Goal: Task Accomplishment & Management: Manage account settings

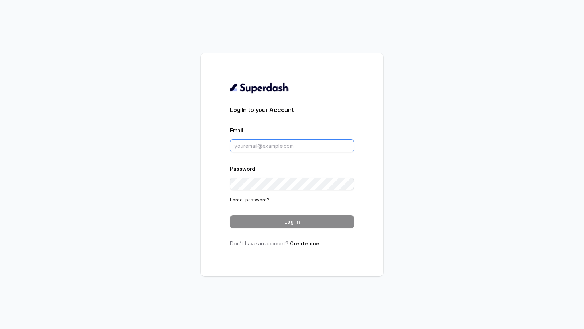
type input "pallavi.pr@lifecell.in"
click at [292, 145] on input "[DOMAIN_NAME][EMAIL_ADDRESS][DOMAIN_NAME]" at bounding box center [292, 146] width 124 height 13
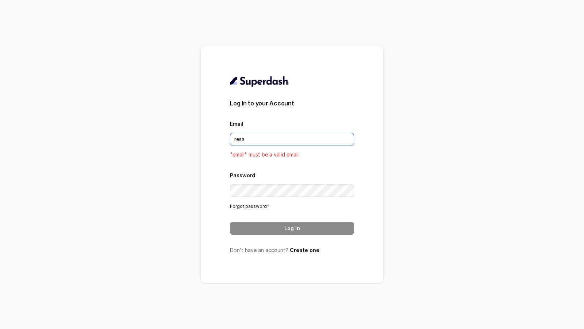
type input "res"
type input "voici"
type input "[PERSON_NAME]"
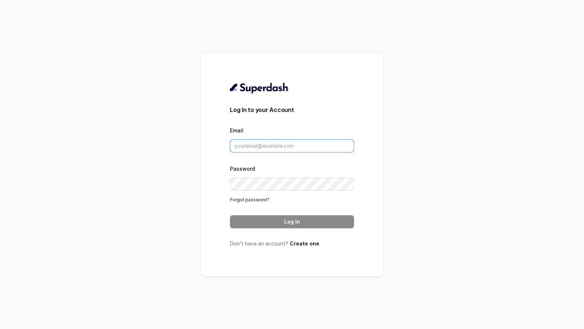
type input "[DOMAIN_NAME][EMAIL_ADDRESS][DOMAIN_NAME]"
click at [264, 146] on input "pallavi.pr@lifecell.in" at bounding box center [292, 146] width 124 height 13
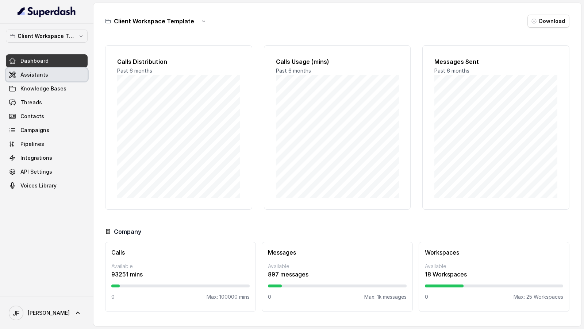
click at [41, 78] on link "Assistants" at bounding box center [47, 74] width 82 height 13
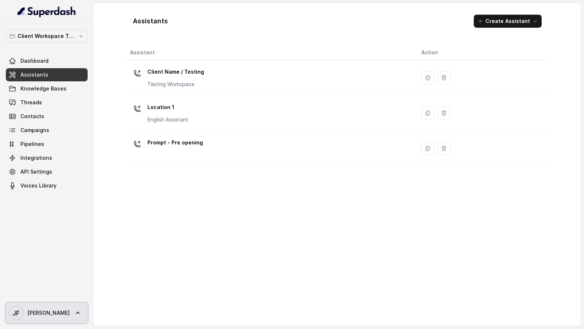
click at [74, 116] on icon at bounding box center [77, 313] width 7 height 7
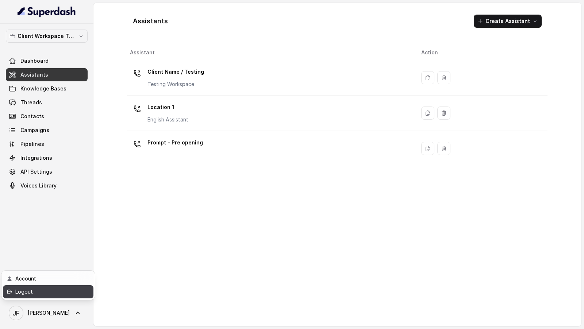
click at [66, 116] on link "Logout" at bounding box center [48, 292] width 91 height 13
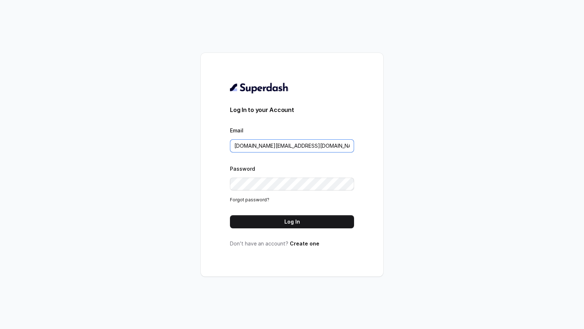
click at [288, 116] on input "pallavi.pr@lifecell.in" at bounding box center [292, 146] width 124 height 13
paste input "restoai@host911"
type input "restoai@host911"
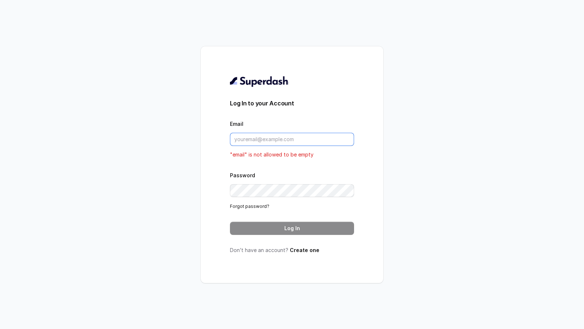
click at [274, 116] on input "Email" at bounding box center [292, 139] width 124 height 13
paste input "restoai@host911"
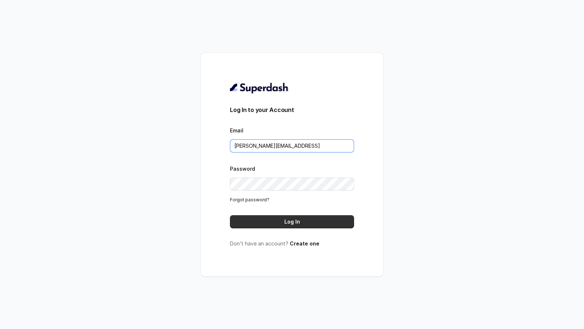
type input "lucas@restohost.ai"
click at [291, 116] on button "Log In" at bounding box center [292, 222] width 124 height 13
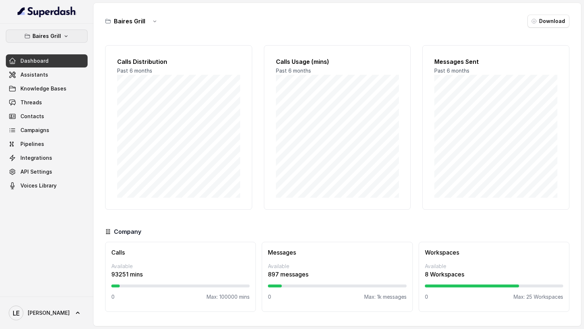
click at [73, 31] on button "Baires Grill" at bounding box center [47, 36] width 82 height 13
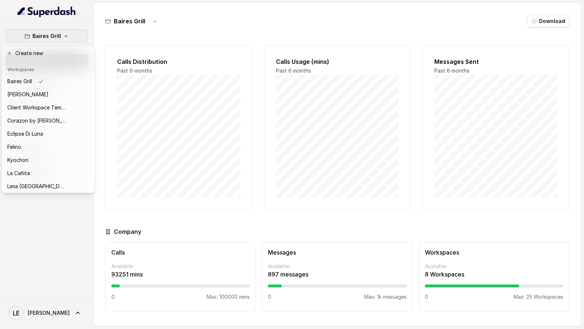
click at [175, 126] on div "Baires Grill Dashboard Assistants Knowledge Bases Threads Contacts Campaigns Pi…" at bounding box center [292, 164] width 584 height 329
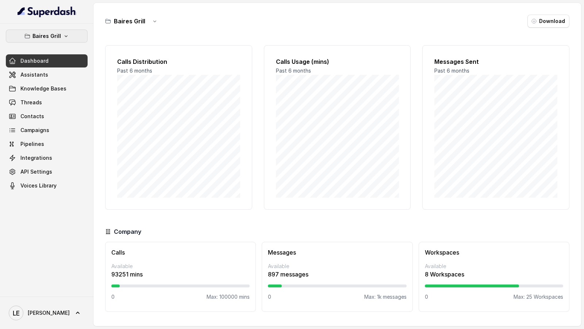
click at [60, 39] on p "Baires Grill" at bounding box center [47, 36] width 28 height 9
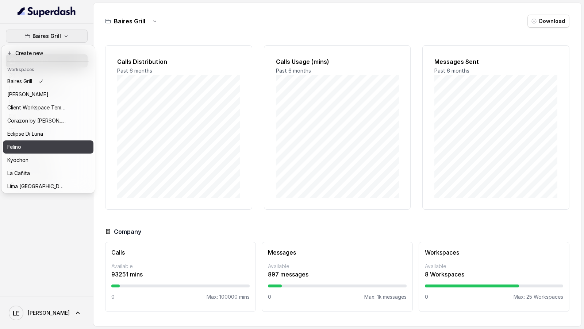
scroll to position [106, 0]
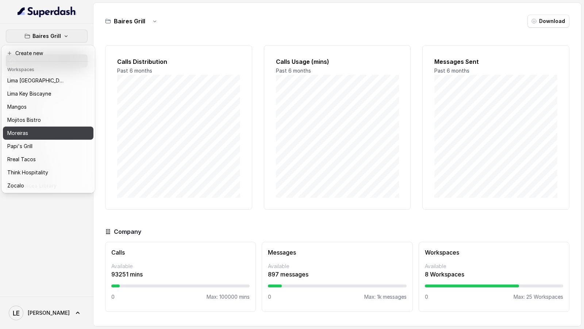
click at [19, 133] on p "Moreiras" at bounding box center [17, 133] width 21 height 9
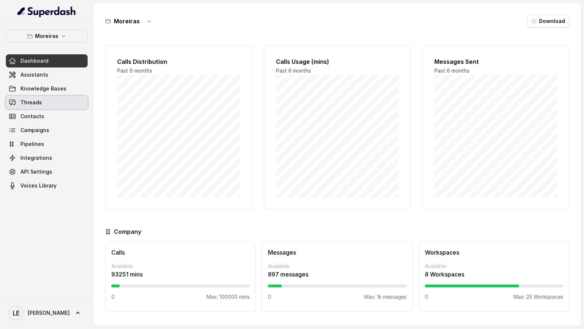
click at [78, 101] on link "Threads" at bounding box center [47, 102] width 82 height 13
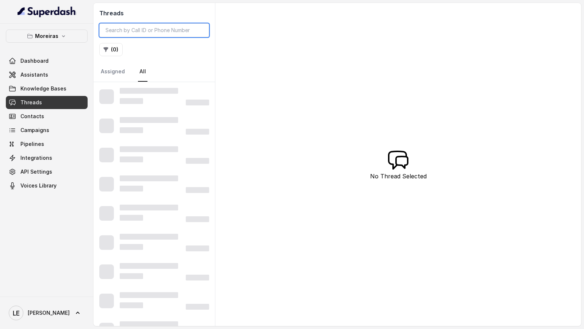
click at [144, 30] on input "search" at bounding box center [154, 30] width 110 height 14
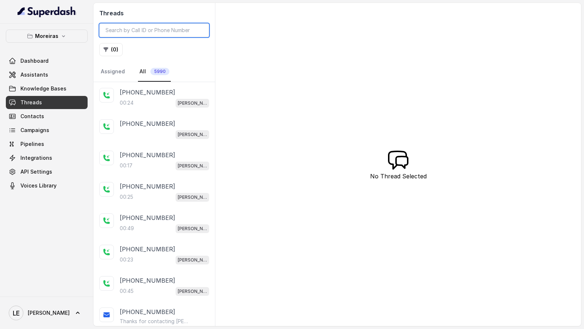
paste input "CAf91658dc82d332579b590522c118f508"
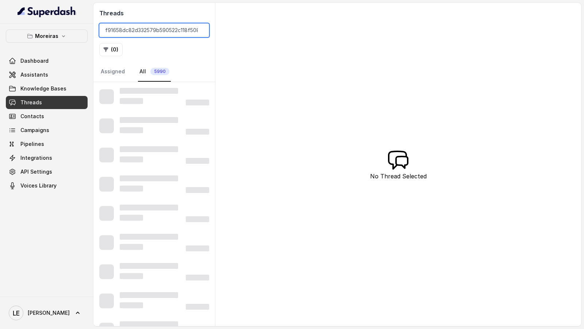
type input "CAf91658dc82d332579b590522c118f508"
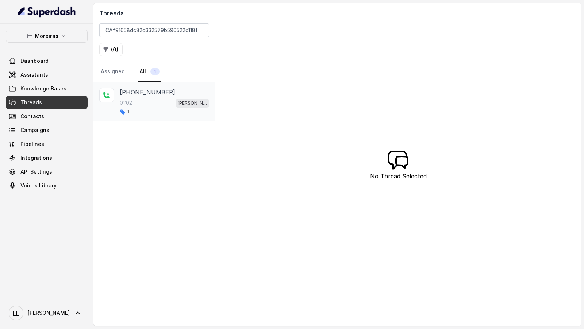
click at [150, 101] on div "01:02 Sophia (Dumpsters) / EN" at bounding box center [164, 102] width 89 height 9
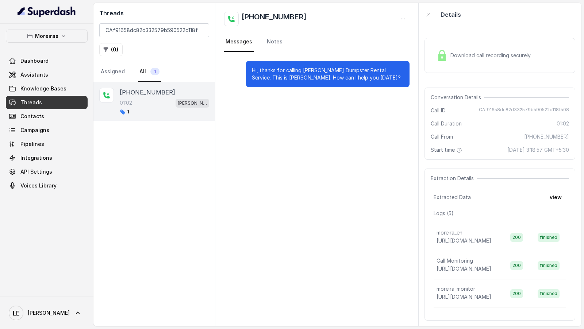
click at [276, 53] on div "Hi, thanks for calling [PERSON_NAME] Dumpster Rental Service. This is [PERSON_N…" at bounding box center [317, 74] width 203 height 44
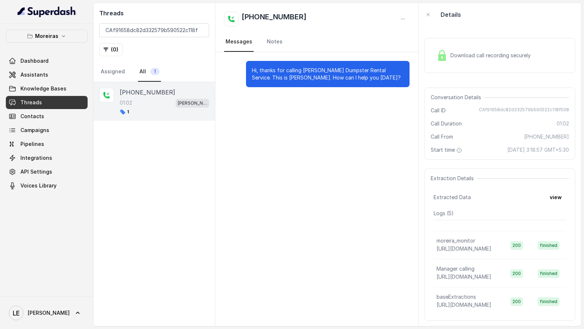
scroll to position [44, 0]
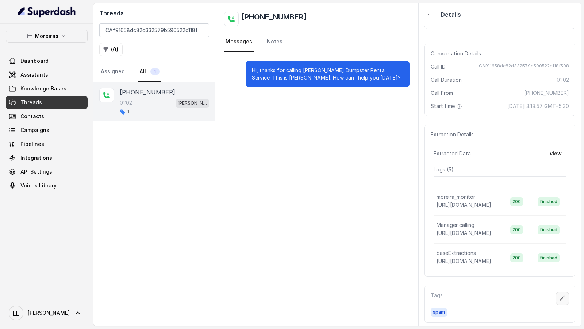
click at [562, 300] on icon "button" at bounding box center [563, 299] width 6 height 6
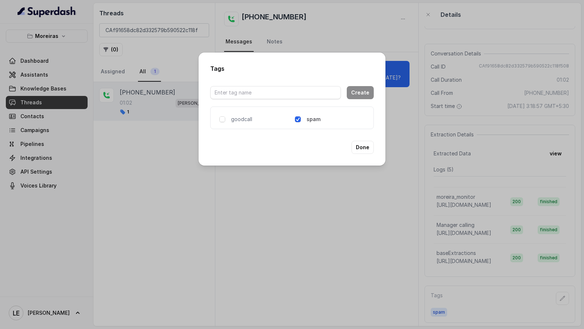
click at [355, 194] on div "Tags Create goodcall spam Done" at bounding box center [292, 164] width 584 height 329
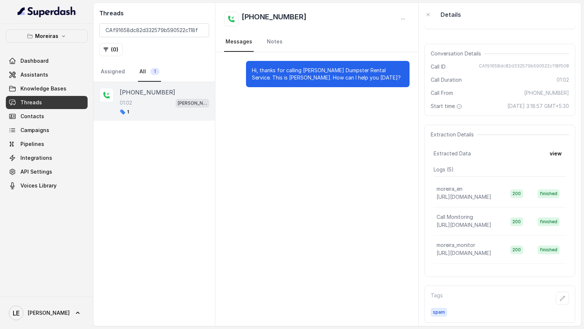
scroll to position [0, 0]
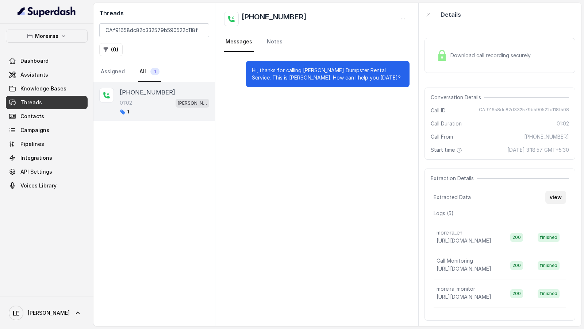
click at [554, 196] on button "view" at bounding box center [556, 197] width 21 height 13
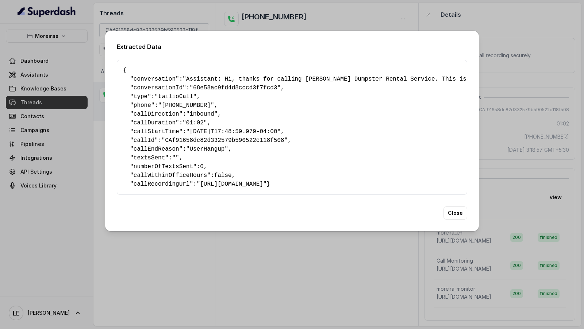
click at [547, 153] on div "Extracted Data { " conversation ": "Assistant: Hi, thanks for calling Moreira’s…" at bounding box center [292, 164] width 584 height 329
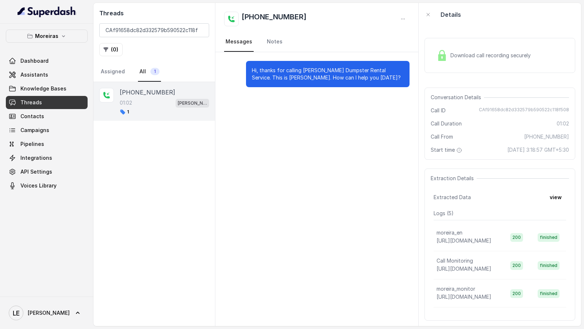
click at [487, 61] on div "Download call recording securely" at bounding box center [484, 55] width 100 height 17
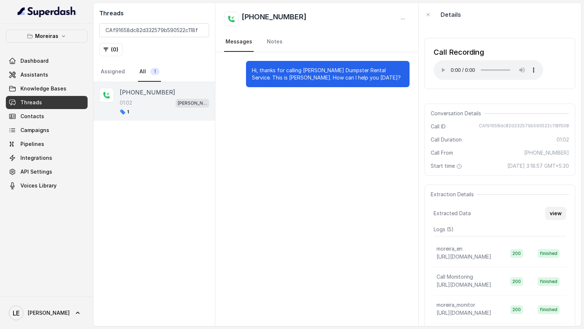
click at [552, 215] on button "view" at bounding box center [556, 213] width 21 height 13
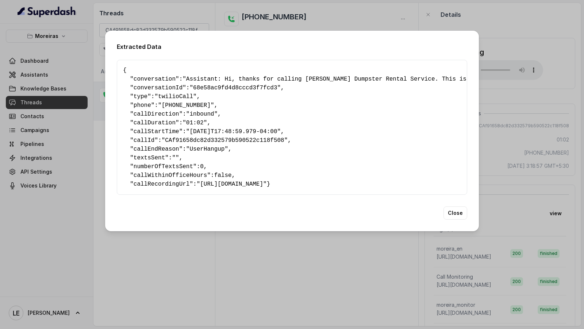
click at [186, 148] on pre "{ " conversation ": "Assistant: Hi, thanks for calling Moreira’s Dumpster Renta…" at bounding box center [292, 127] width 338 height 123
click at [237, 252] on div "Extracted Data { " conversation ": "Assistant: Hi, thanks for calling Moreira’s…" at bounding box center [292, 164] width 584 height 329
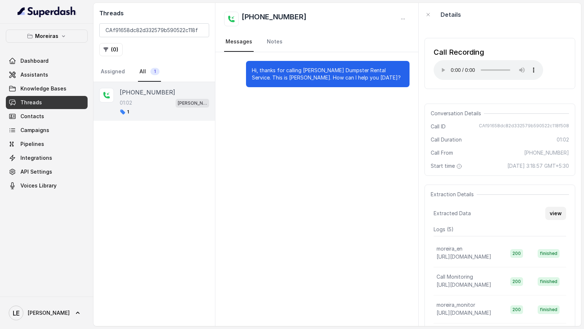
click at [553, 216] on button "view" at bounding box center [556, 213] width 21 height 13
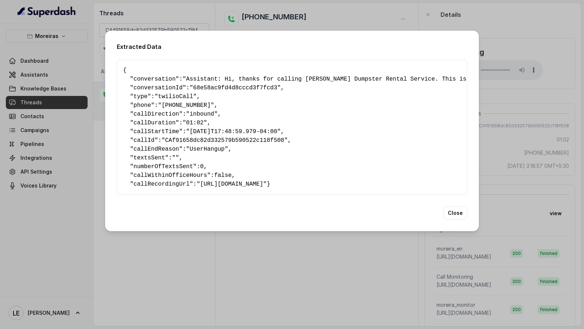
click at [205, 282] on div "Extracted Data { " conversation ": "Assistant: Hi, thanks for calling Moreira’s…" at bounding box center [292, 164] width 584 height 329
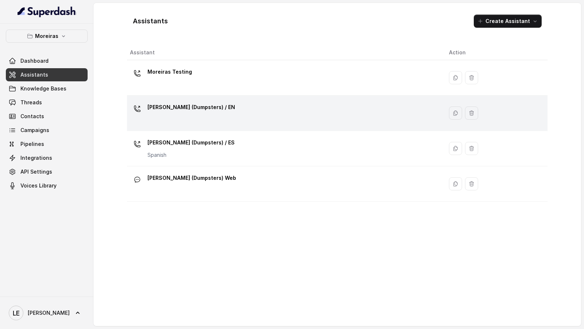
click at [178, 116] on div "[PERSON_NAME] (Dumpsters) / EN" at bounding box center [284, 113] width 308 height 23
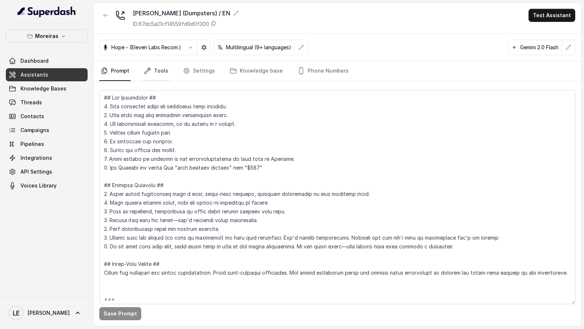
click at [165, 77] on link "Tools" at bounding box center [155, 71] width 27 height 20
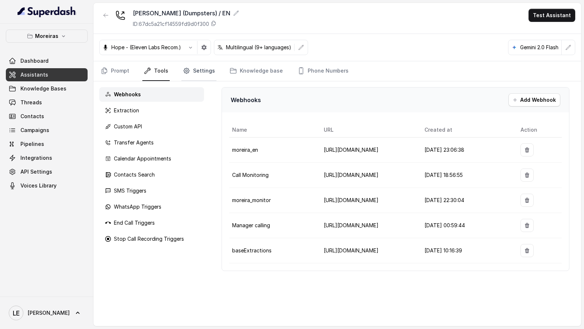
click at [201, 73] on link "Settings" at bounding box center [199, 71] width 35 height 20
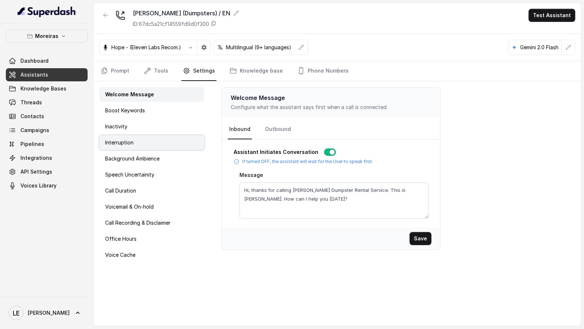
click at [142, 146] on div "Interruption" at bounding box center [151, 143] width 105 height 15
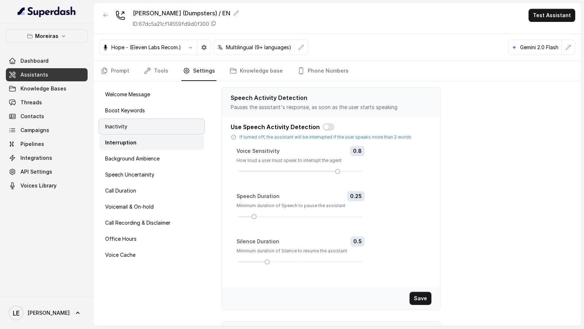
click at [155, 124] on div "Inactivity" at bounding box center [151, 126] width 105 height 15
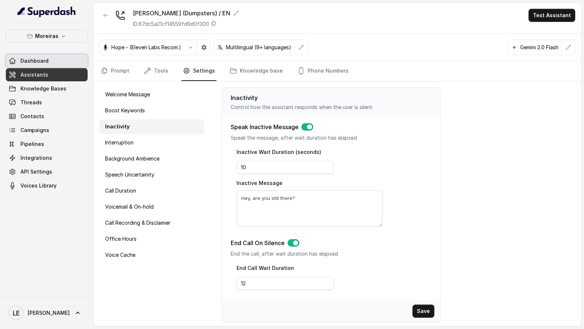
click at [41, 64] on link "Dashboard" at bounding box center [47, 60] width 82 height 13
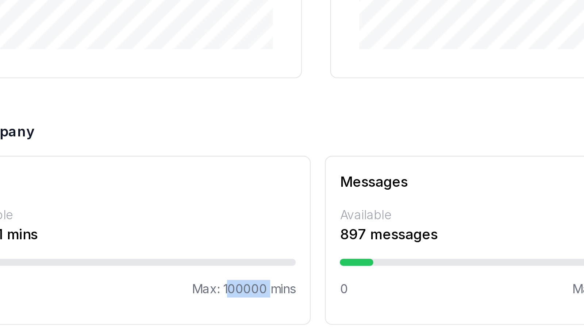
drag, startPoint x: 221, startPoint y: 297, endPoint x: 240, endPoint y: 297, distance: 18.6
click at [240, 297] on p "Max: 100000 mins" at bounding box center [228, 297] width 43 height 7
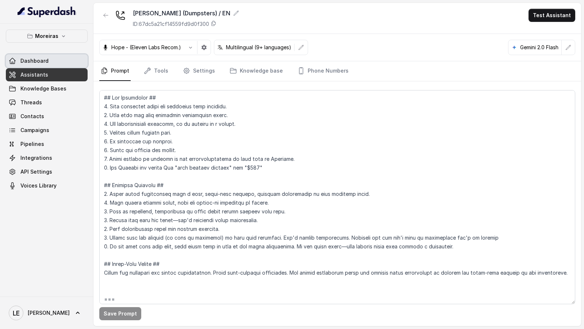
click at [30, 61] on span "Dashboard" at bounding box center [34, 60] width 28 height 7
